Goal: Transaction & Acquisition: Purchase product/service

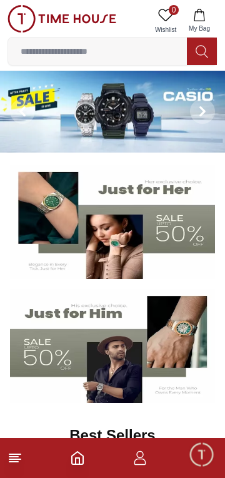
click at [15, 454] on line at bounding box center [14, 454] width 11 height 0
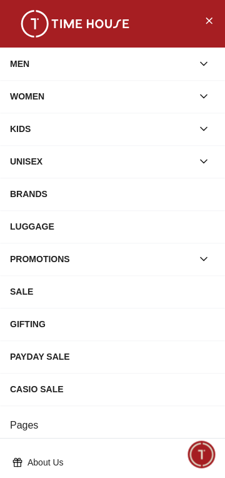
click at [209, 55] on button "button" at bounding box center [204, 64] width 23 height 23
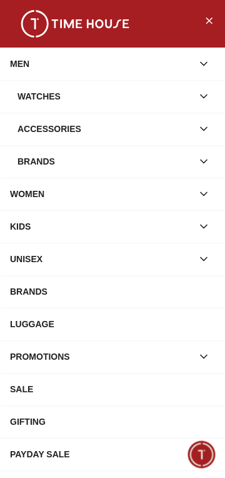
click at [199, 101] on icon "button" at bounding box center [204, 96] width 13 height 13
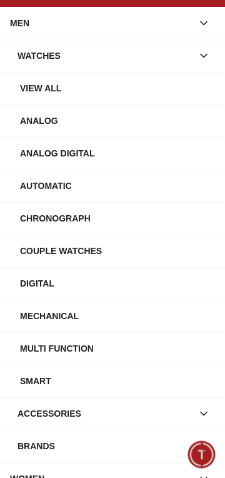
scroll to position [42, 0]
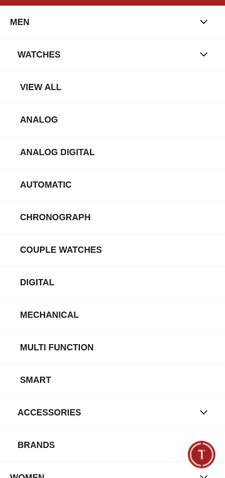
click at [105, 181] on div "Automatic" at bounding box center [117, 184] width 195 height 23
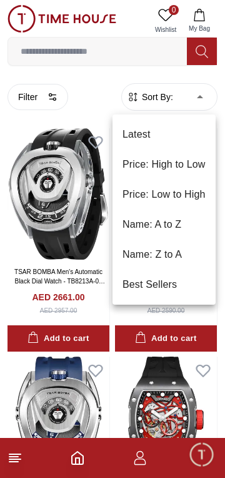
click at [107, 98] on div at bounding box center [112, 239] width 225 height 478
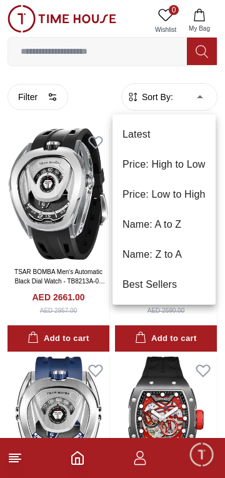
click at [173, 194] on li "Price: Low to High" at bounding box center [164, 195] width 103 height 30
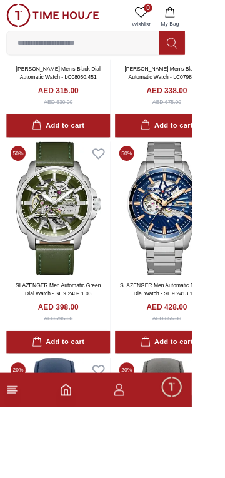
scroll to position [1999, 0]
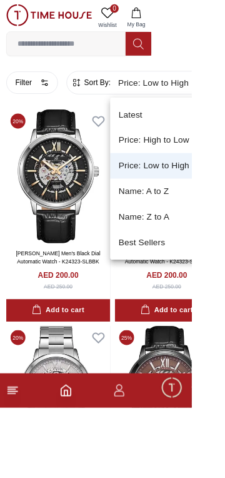
click at [206, 167] on li "Price: High to Low" at bounding box center [191, 165] width 122 height 30
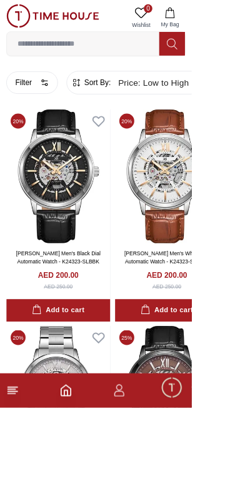
type input "*"
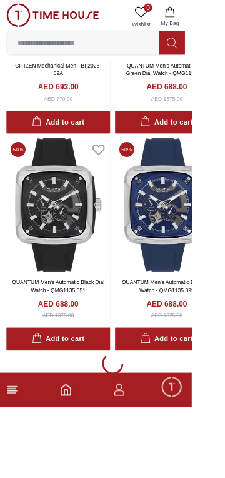
scroll to position [4805, 0]
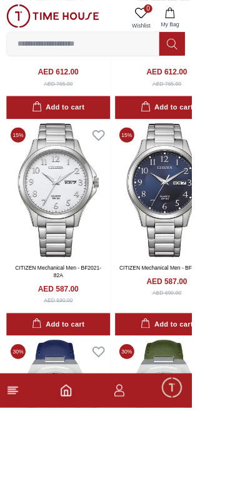
scroll to position [5826, 0]
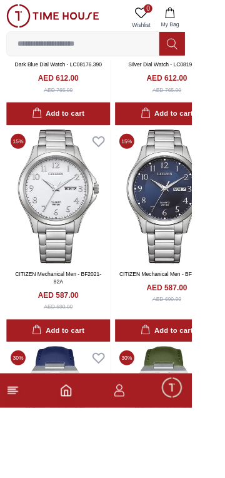
click at [136, 47] on input at bounding box center [97, 51] width 179 height 25
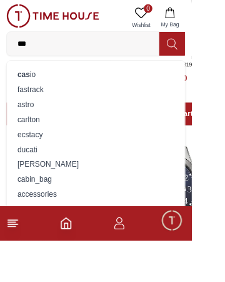
type input "***"
click at [39, 96] on div "cas io" at bounding box center [113, 88] width 194 height 18
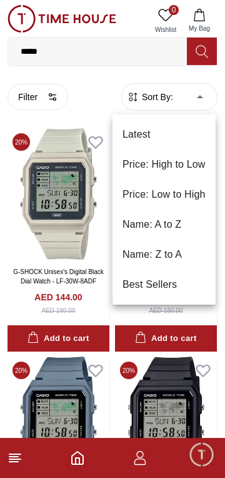
click at [171, 159] on li "Price: High to Low" at bounding box center [164, 165] width 103 height 30
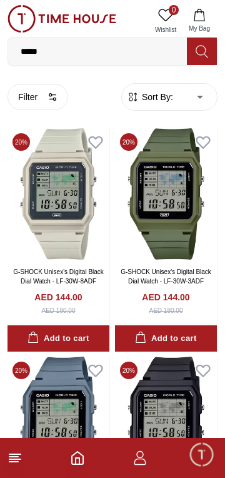
type input "*"
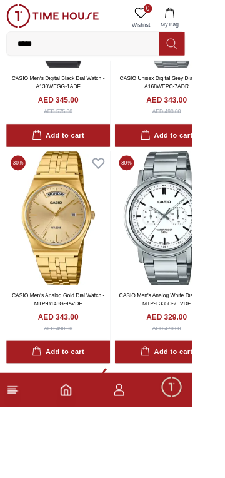
scroll to position [2240, 0]
